Goal: Book appointment/travel/reservation

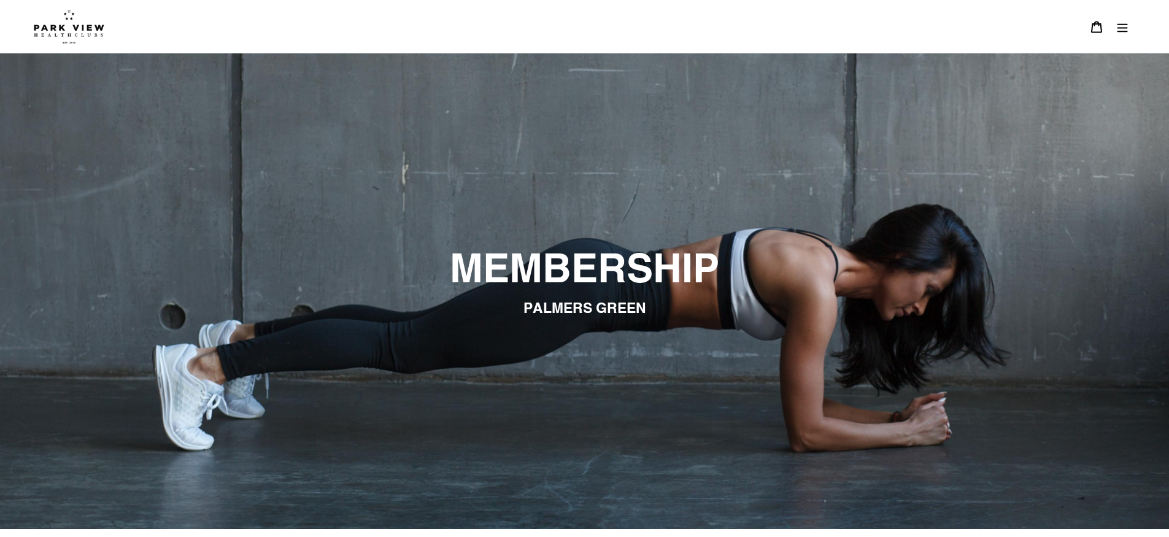
click at [1120, 27] on icon "Menu" at bounding box center [1122, 27] width 10 height 9
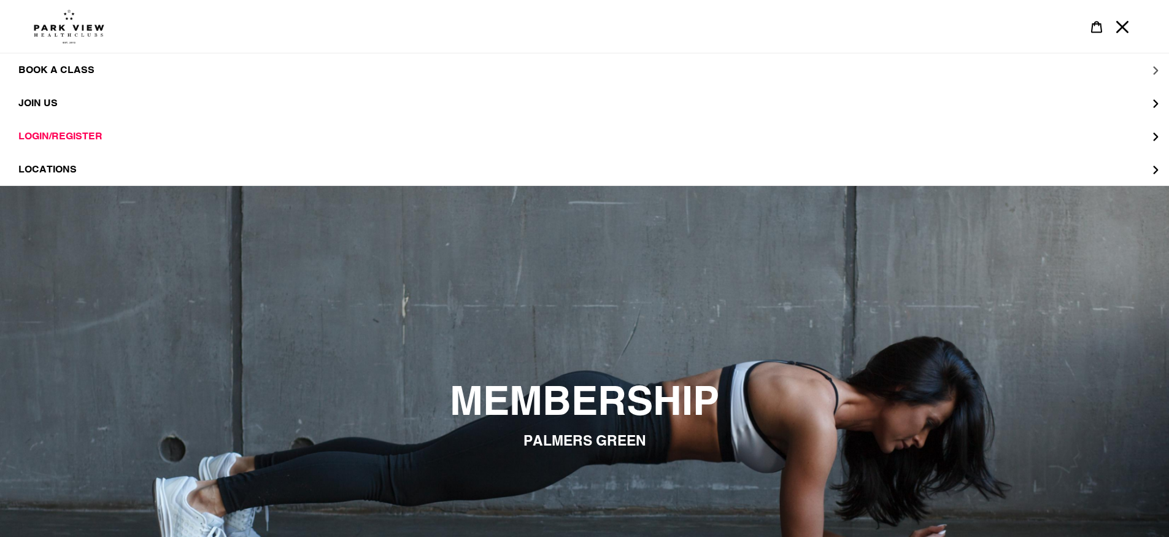
click at [66, 73] on span "BOOK A CLASS" at bounding box center [56, 70] width 76 height 12
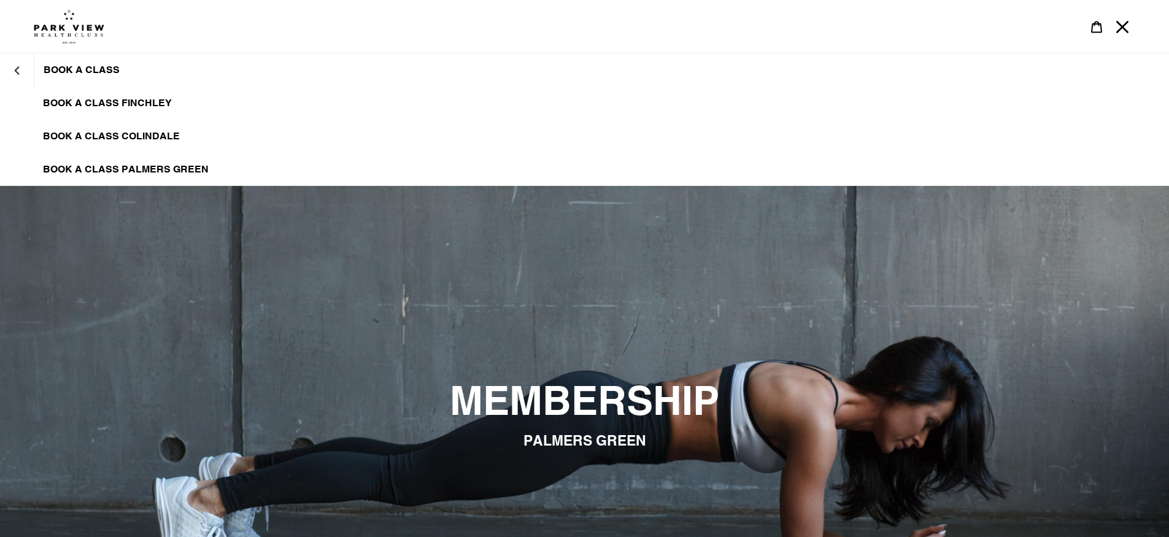
click at [74, 169] on span "BOOK A CLASS PALMERS GREEN" at bounding box center [126, 169] width 166 height 12
click at [1131, 28] on button "Menu" at bounding box center [1122, 26] width 26 height 26
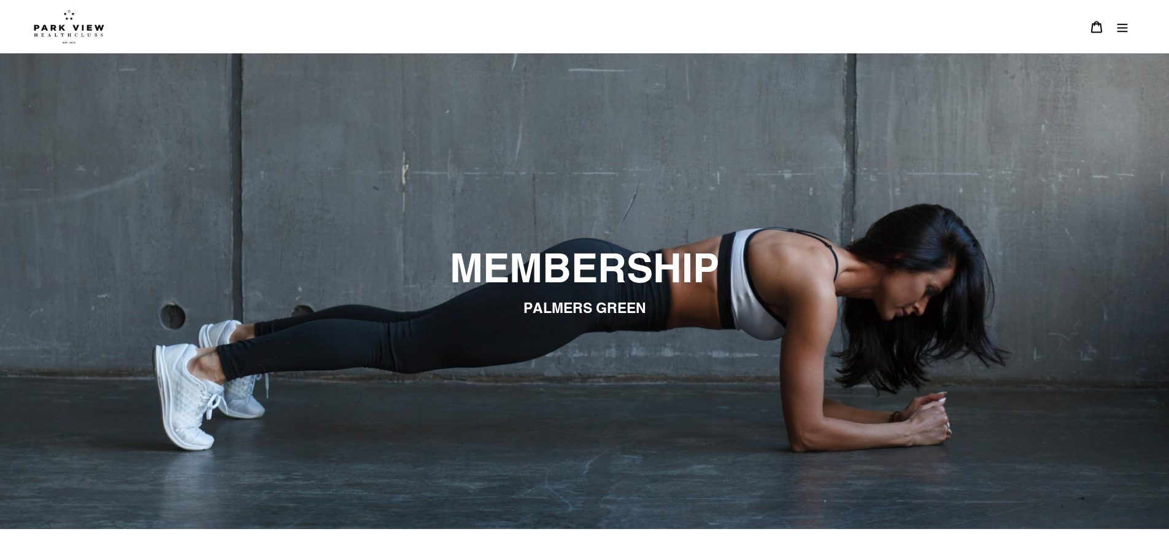
click at [1118, 28] on icon "Menu" at bounding box center [1122, 27] width 12 height 12
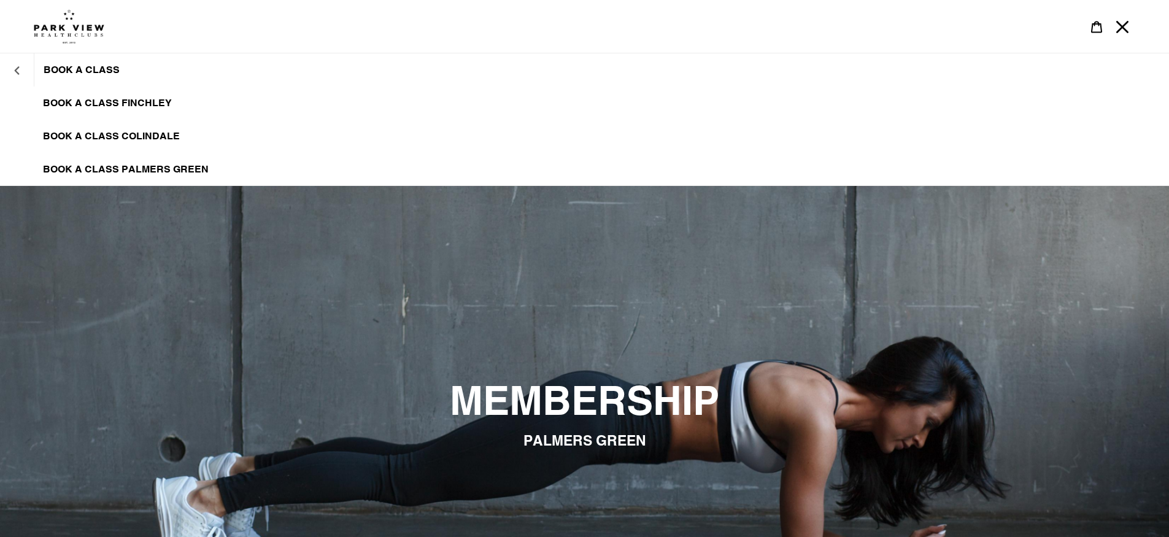
click at [15, 72] on icon "BOOK A CLASS" at bounding box center [17, 70] width 9 height 9
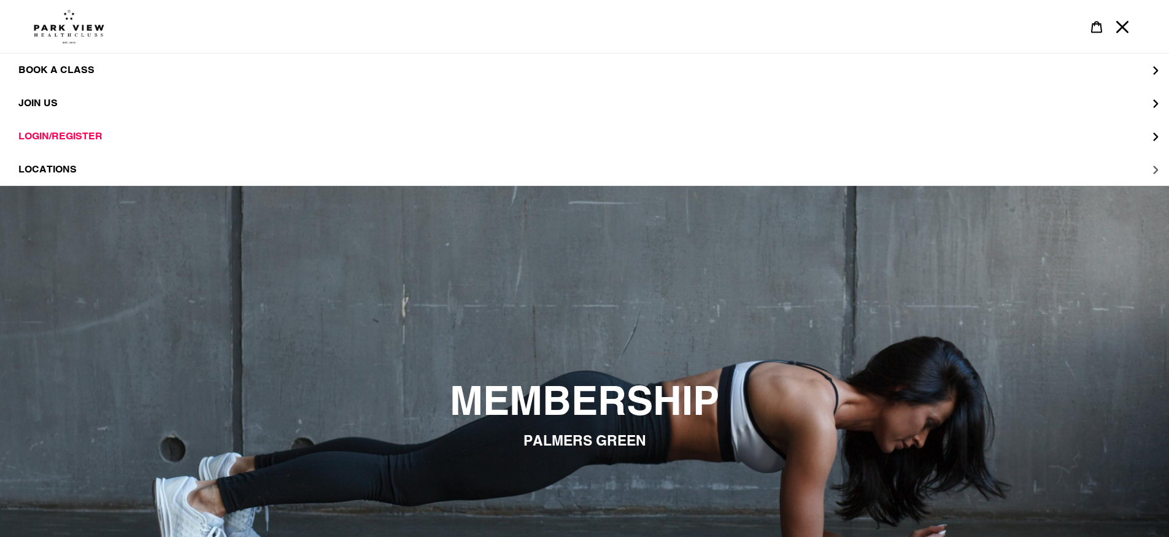
click at [55, 163] on span "LOCATIONS" at bounding box center [47, 169] width 58 height 12
click at [85, 169] on span "Palmers Green" at bounding box center [86, 169] width 87 height 12
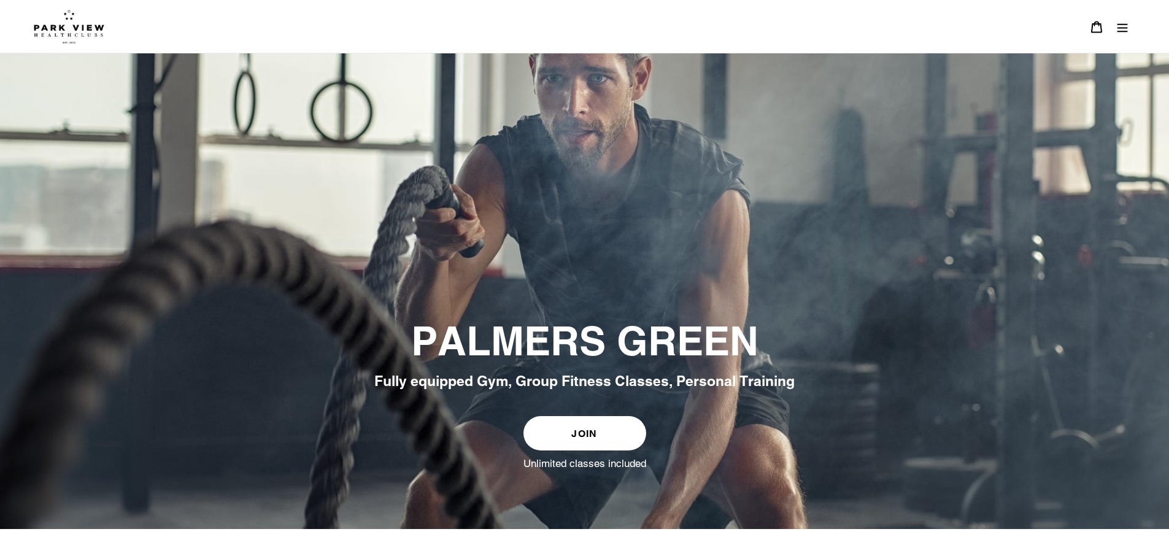
click at [1120, 30] on icon "Menu" at bounding box center [1122, 27] width 12 height 12
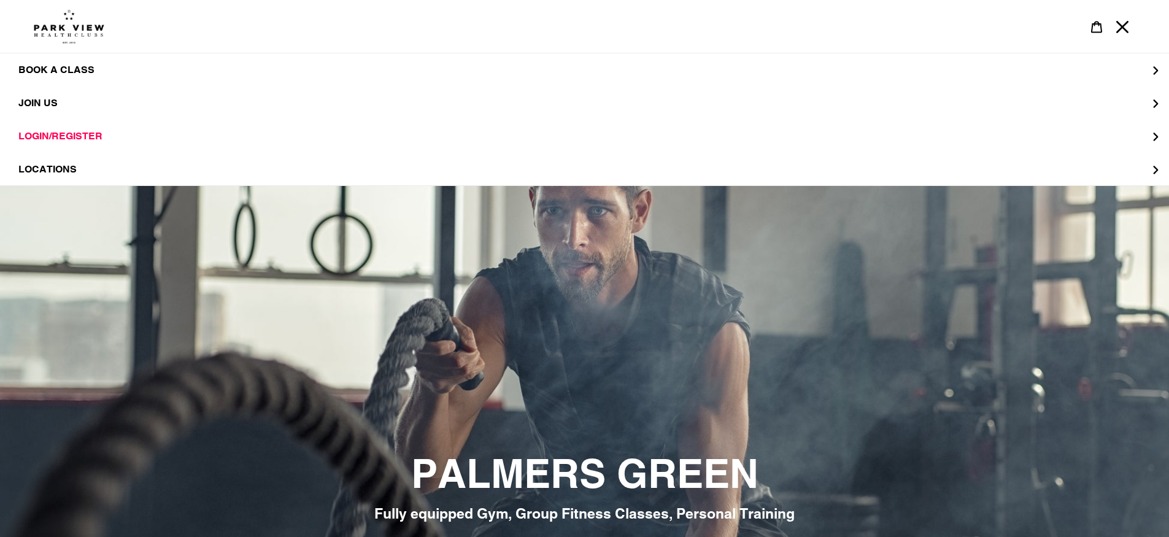
click at [66, 35] on img at bounding box center [69, 26] width 71 height 34
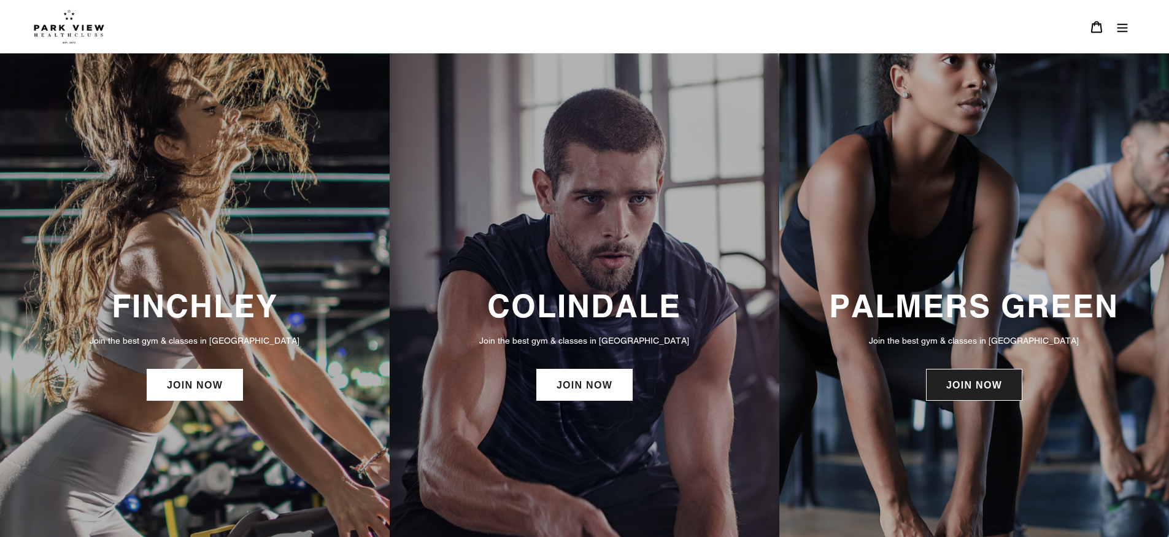
click at [981, 394] on link "JOIN NOW" at bounding box center [974, 385] width 96 height 32
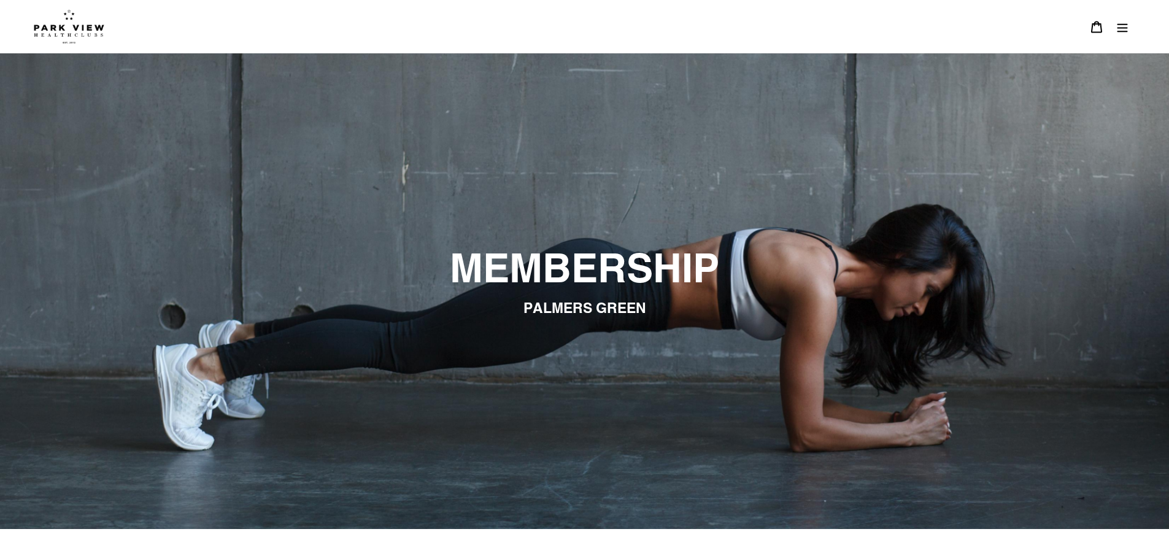
click at [1128, 28] on button "Menu" at bounding box center [1122, 26] width 26 height 26
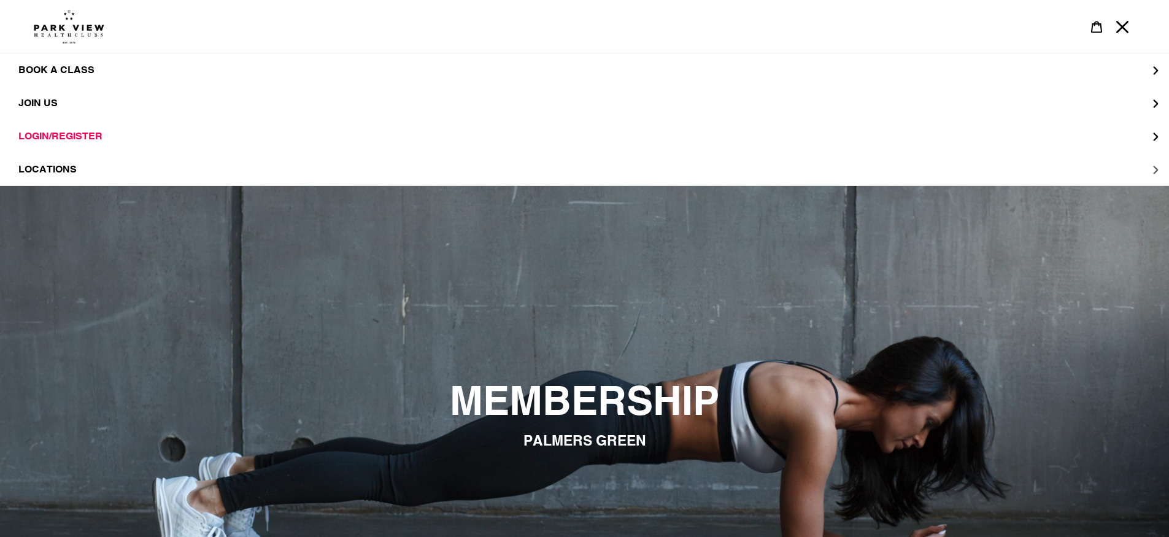
click at [70, 164] on span "LOCATIONS" at bounding box center [47, 169] width 58 height 12
click at [74, 164] on span "Palmers Green" at bounding box center [86, 169] width 87 height 12
click at [332, 257] on div "slideshow" at bounding box center [584, 423] width 1169 height 475
click at [1123, 26] on icon "Menu" at bounding box center [1122, 27] width 12 height 12
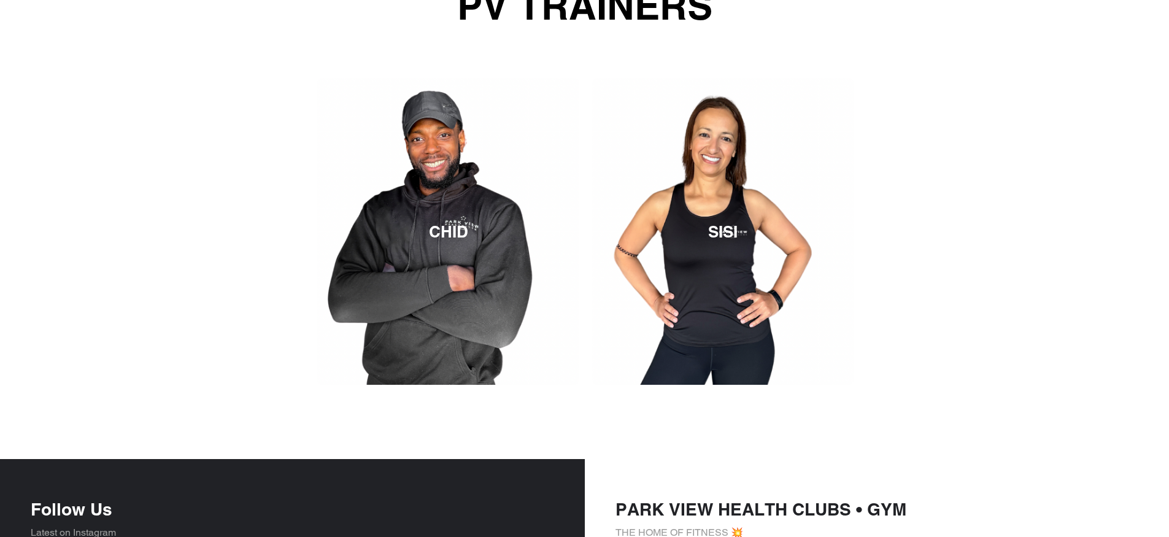
scroll to position [1912, 0]
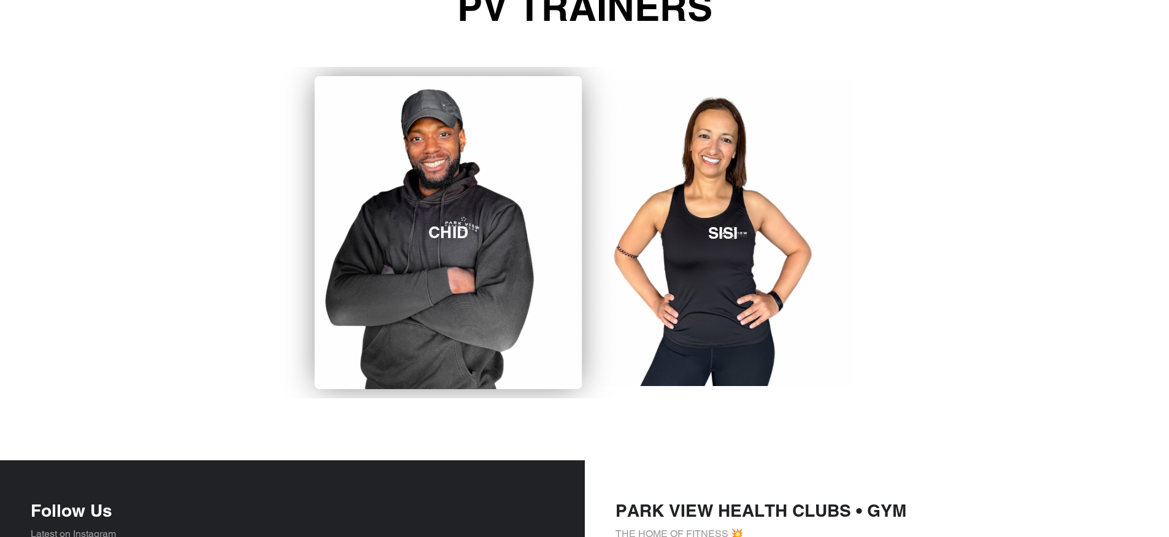
click at [493, 205] on link "CHID" at bounding box center [448, 232] width 267 height 313
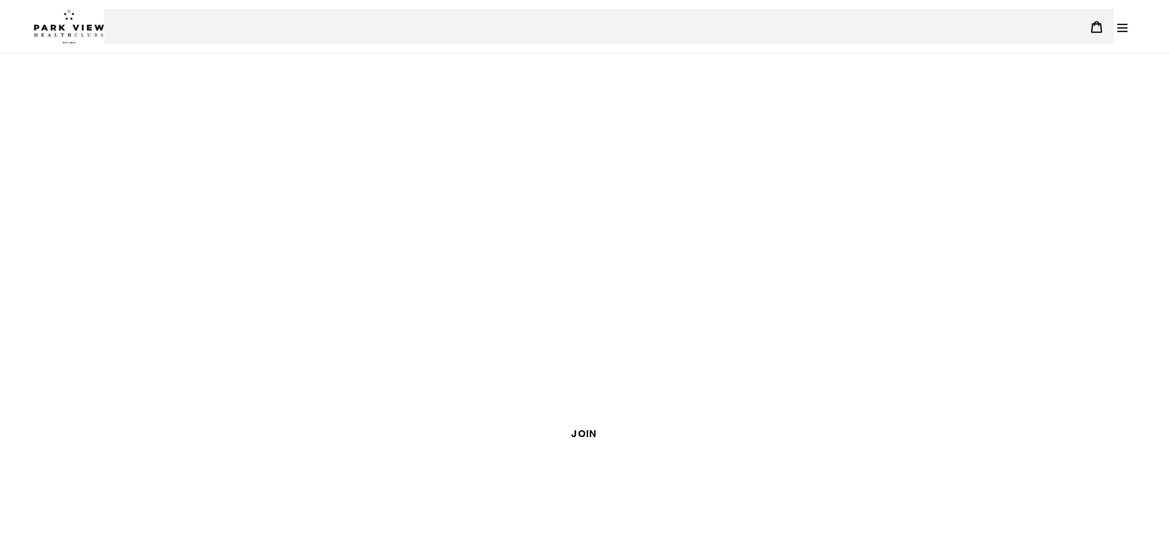
scroll to position [1482, 0]
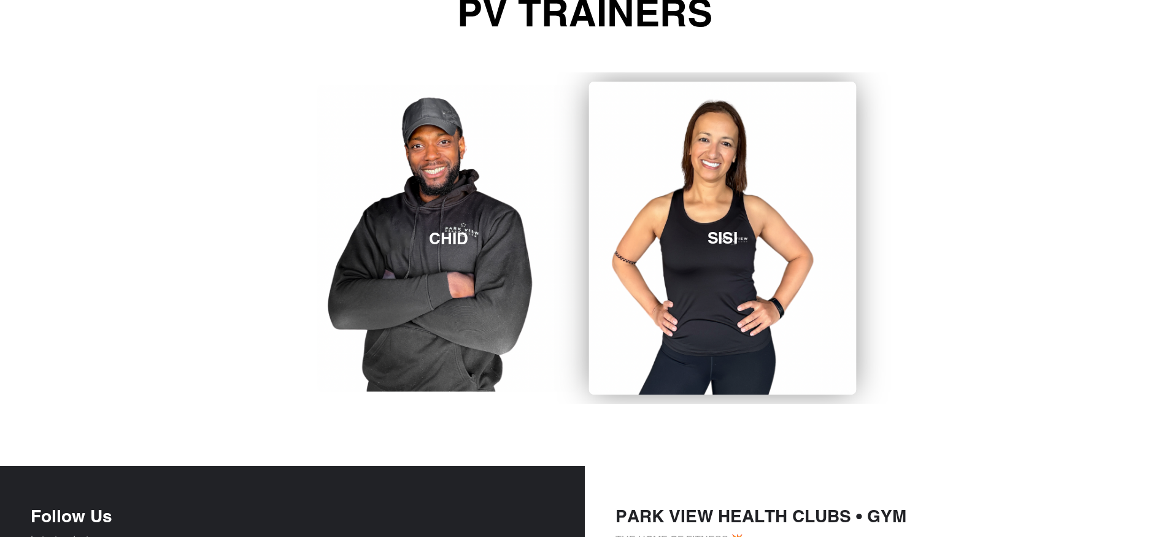
click at [786, 278] on link "SISI" at bounding box center [722, 238] width 267 height 313
